Goal: Task Accomplishment & Management: Use online tool/utility

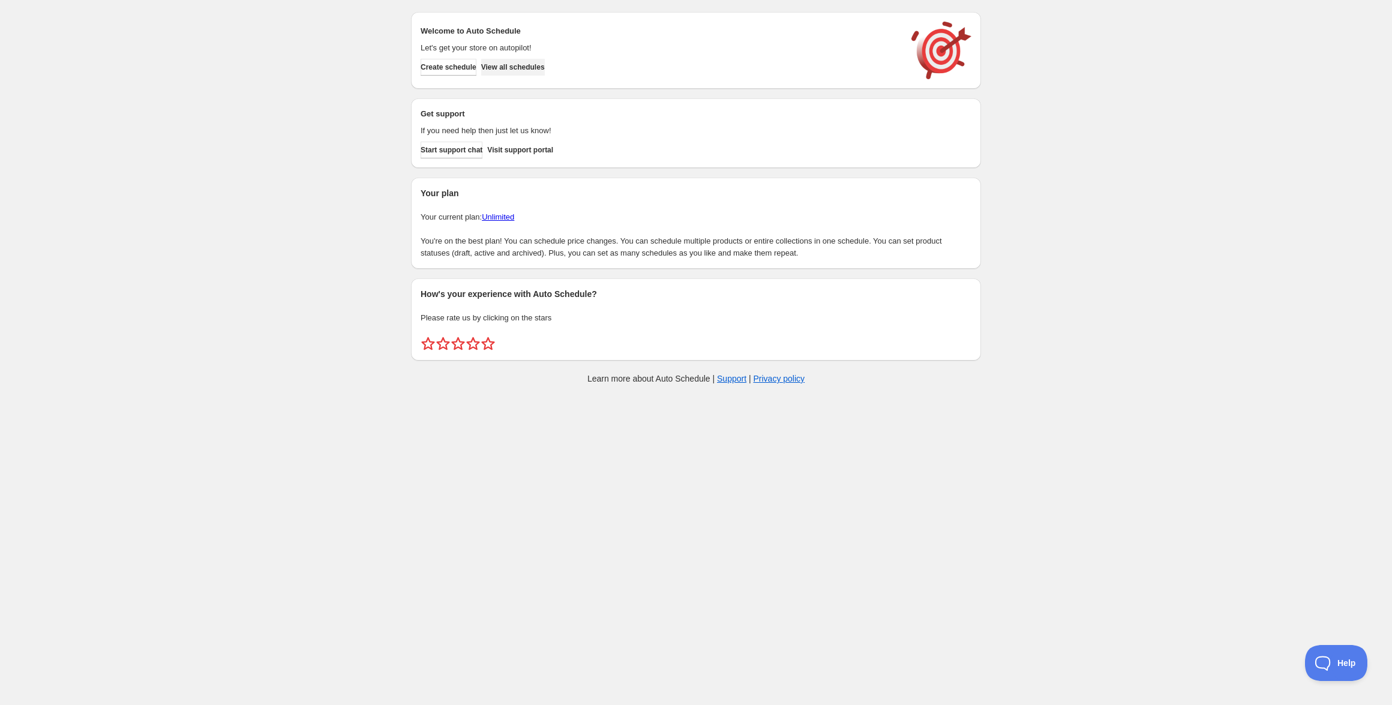
click at [527, 67] on span "View all schedules" at bounding box center [513, 67] width 64 height 10
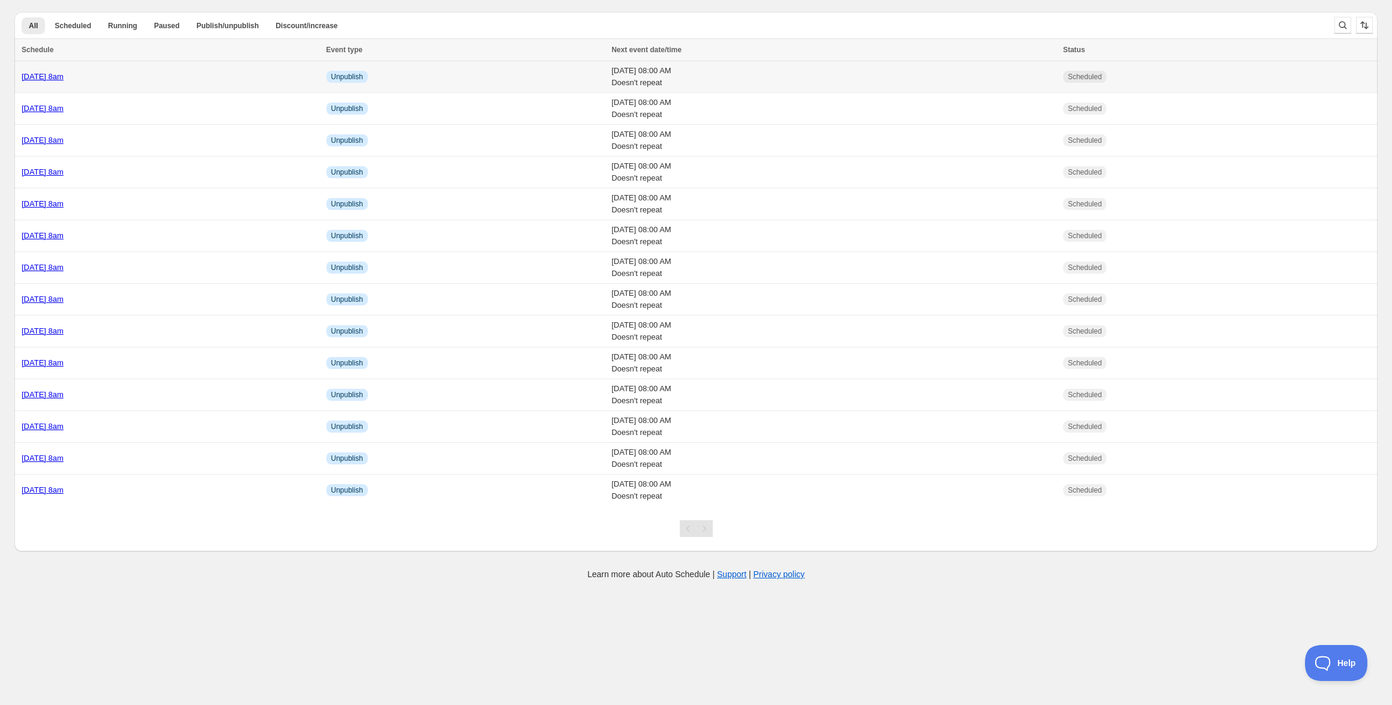
click at [151, 77] on div "[DATE] 8am" at bounding box center [171, 77] width 298 height 12
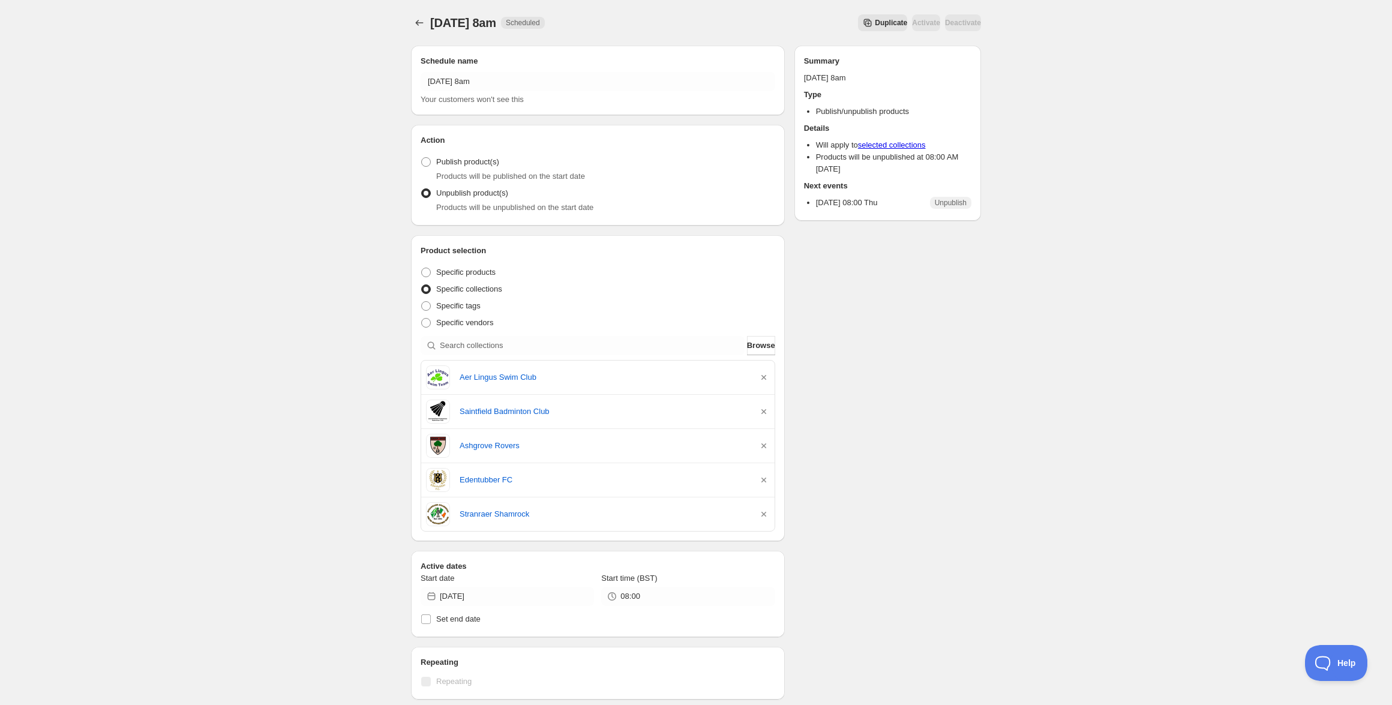
click at [601, 332] on div "Product selection Entity type Specific products Specific collections Specific t…" at bounding box center [598, 388] width 355 height 287
click at [597, 338] on input "search" at bounding box center [592, 345] width 305 height 19
paste input "Presentation Primary School Drogheda Staff"
type input "Presentation Primary School Drogheda Staff"
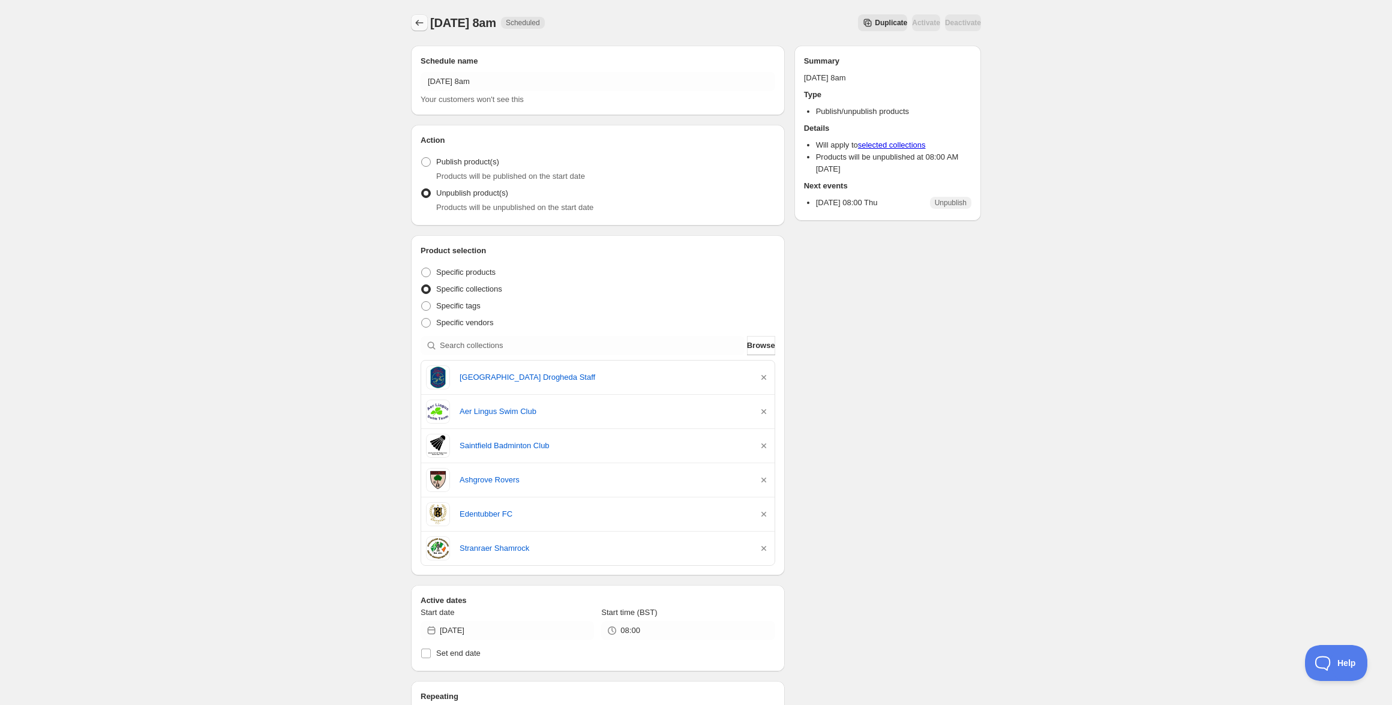
click at [427, 25] on button "Schedules" at bounding box center [419, 22] width 17 height 17
